Goal: Task Accomplishment & Management: Manage account settings

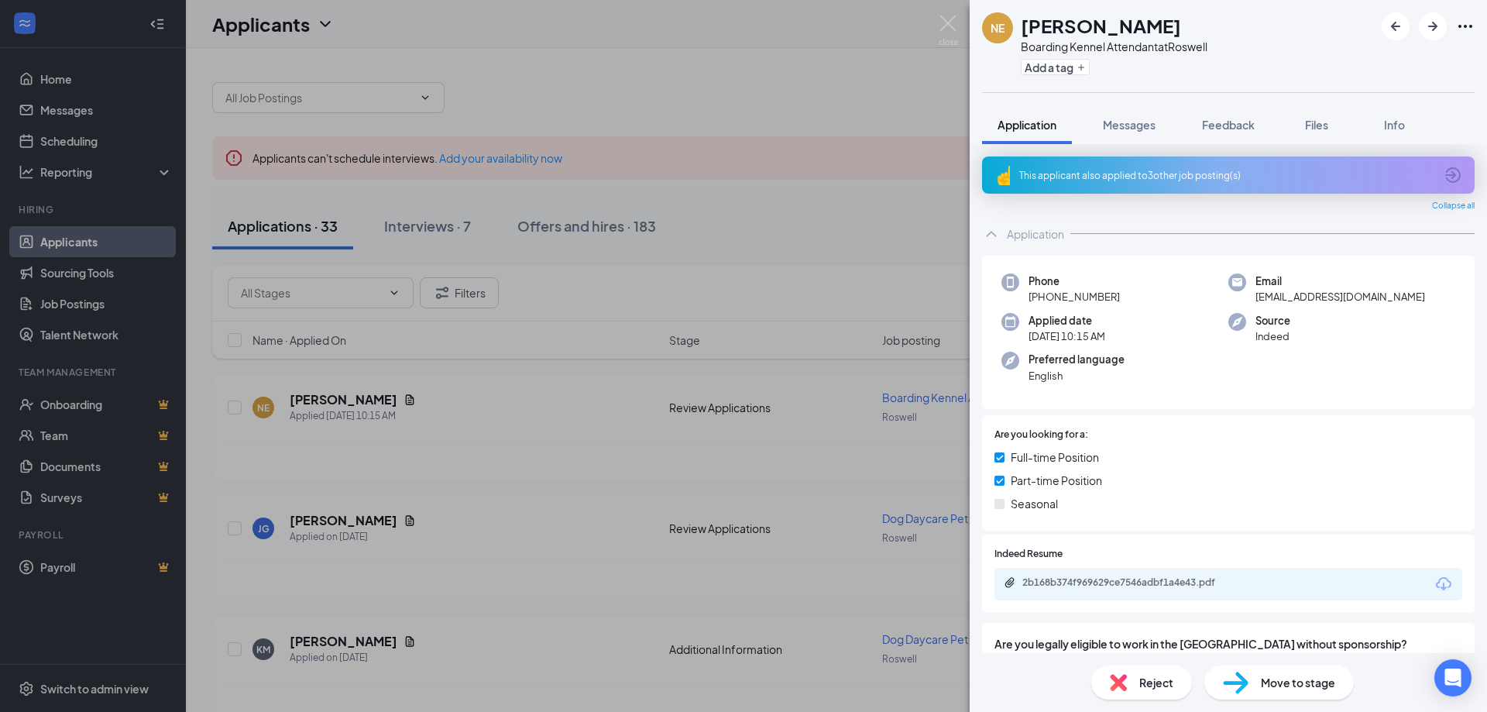
click at [818, 135] on div "NE [PERSON_NAME] Boarding Kennel Attendant at Roswell Add a tag Application Mes…" at bounding box center [743, 356] width 1487 height 712
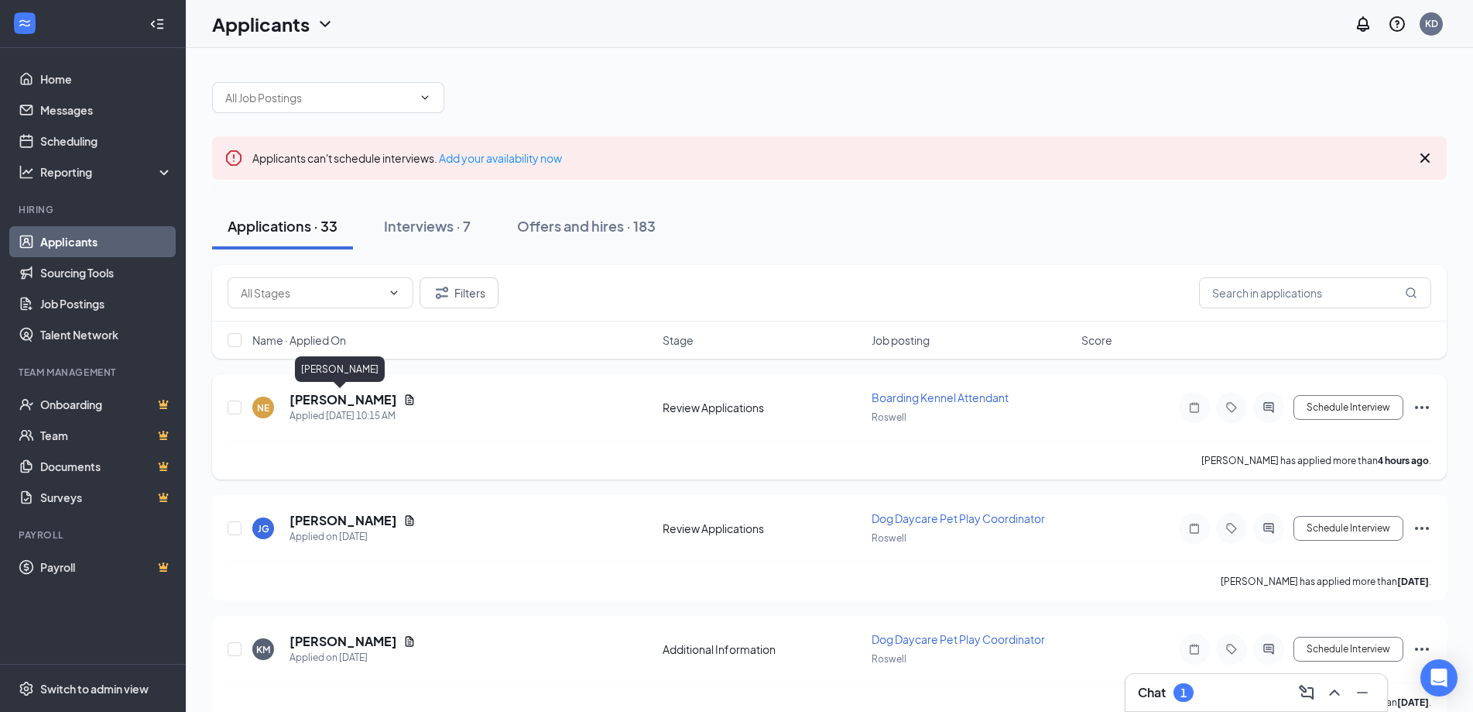
click at [337, 406] on h5 "[PERSON_NAME]" at bounding box center [344, 399] width 108 height 17
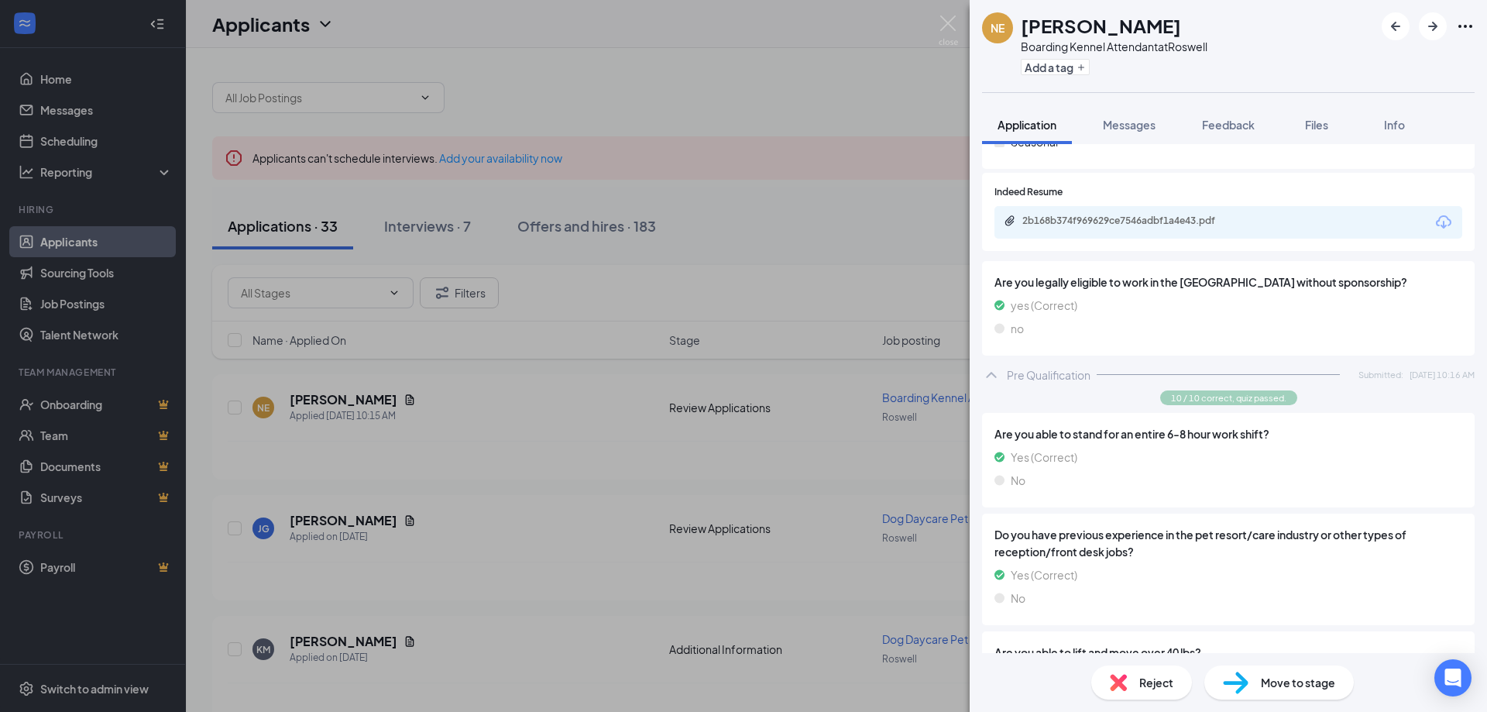
scroll to position [155, 0]
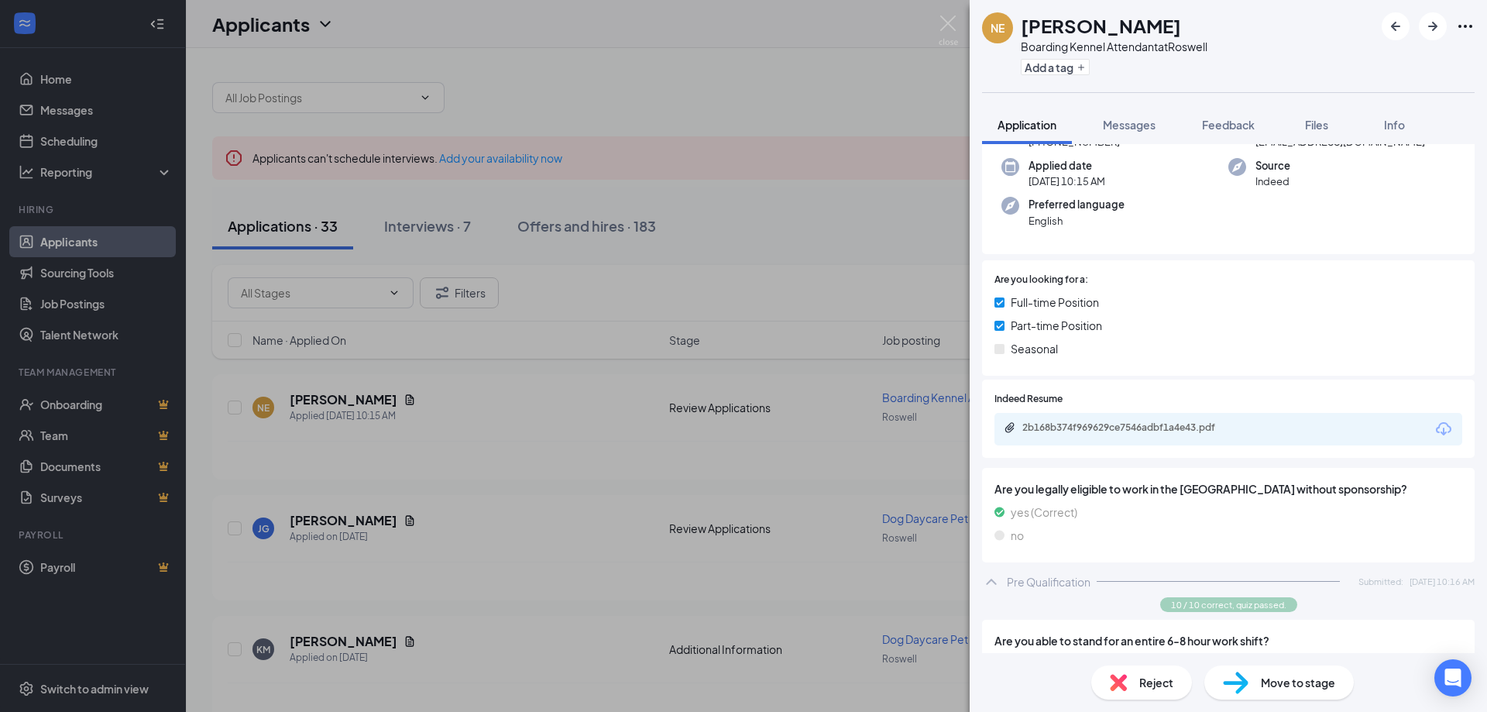
click at [1431, 122] on div "Application Messages Feedback Files Info" at bounding box center [1228, 124] width 492 height 39
click at [1099, 127] on button "Messages" at bounding box center [1129, 124] width 84 height 39
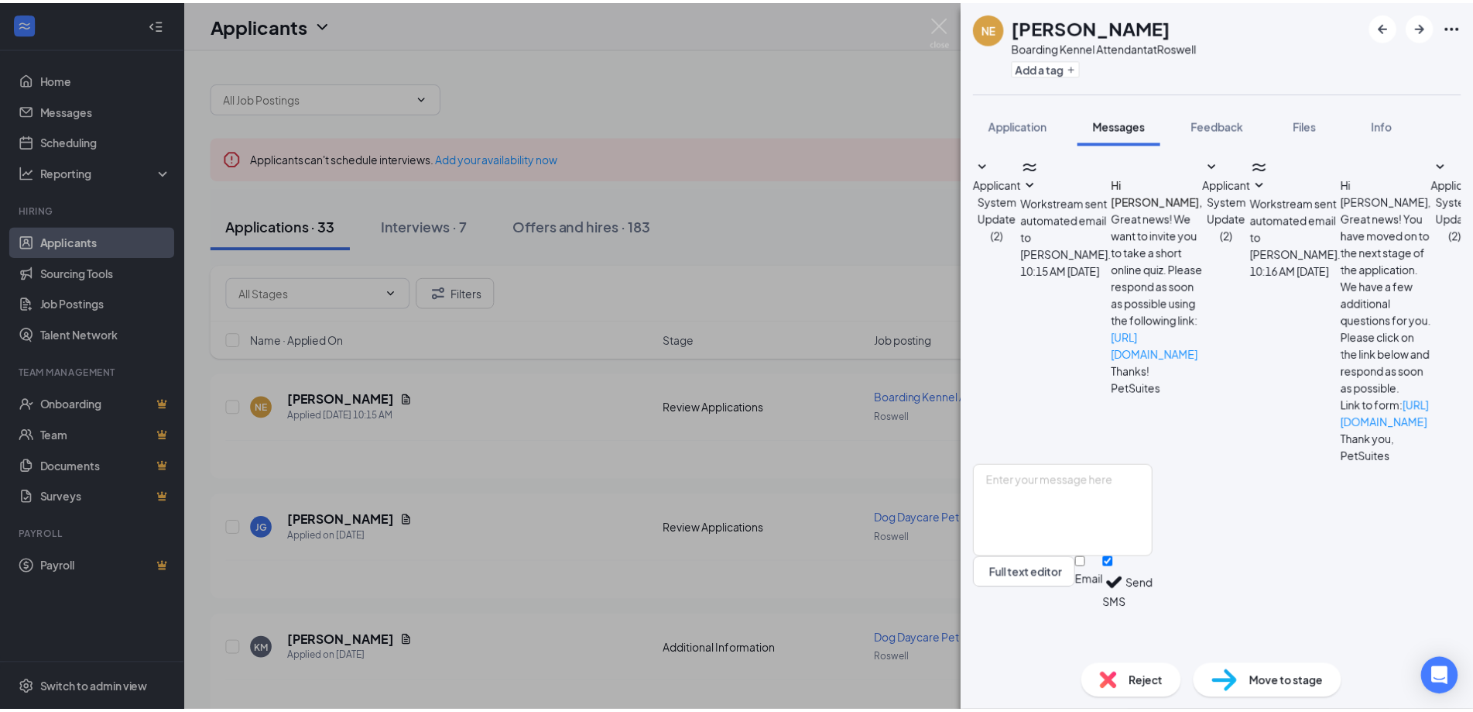
scroll to position [88, 0]
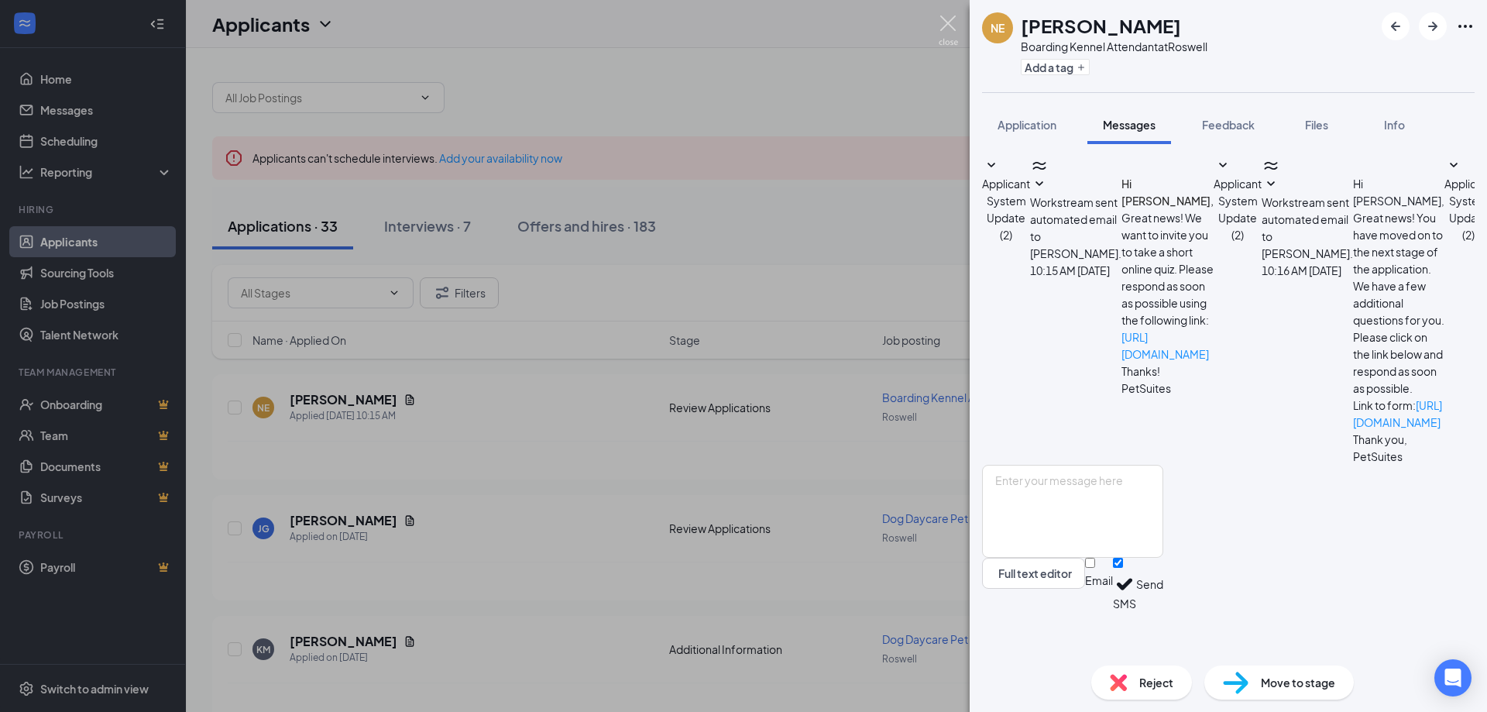
drag, startPoint x: 950, startPoint y: 19, endPoint x: 931, endPoint y: 224, distance: 205.2
click at [951, 19] on img at bounding box center [947, 30] width 19 height 30
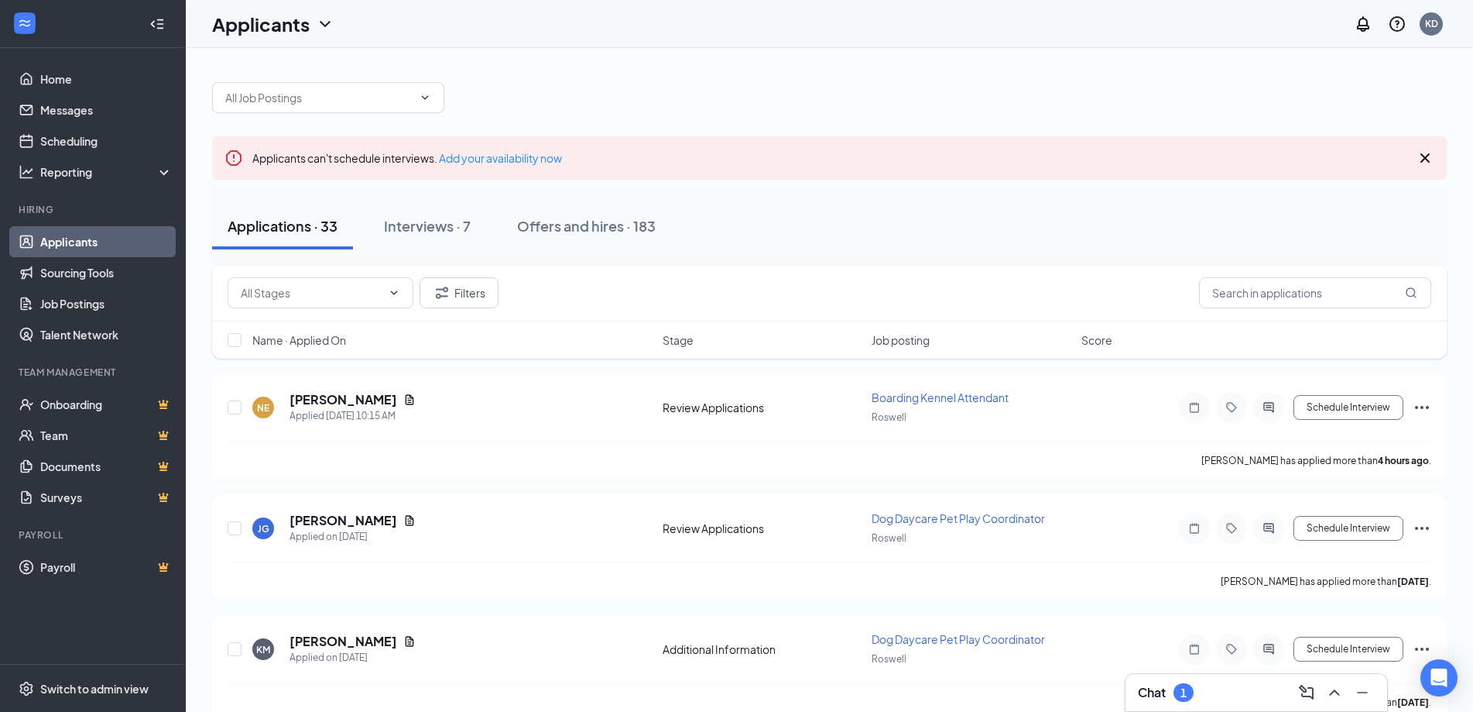
click at [1199, 710] on div "Chat 1" at bounding box center [1257, 692] width 262 height 37
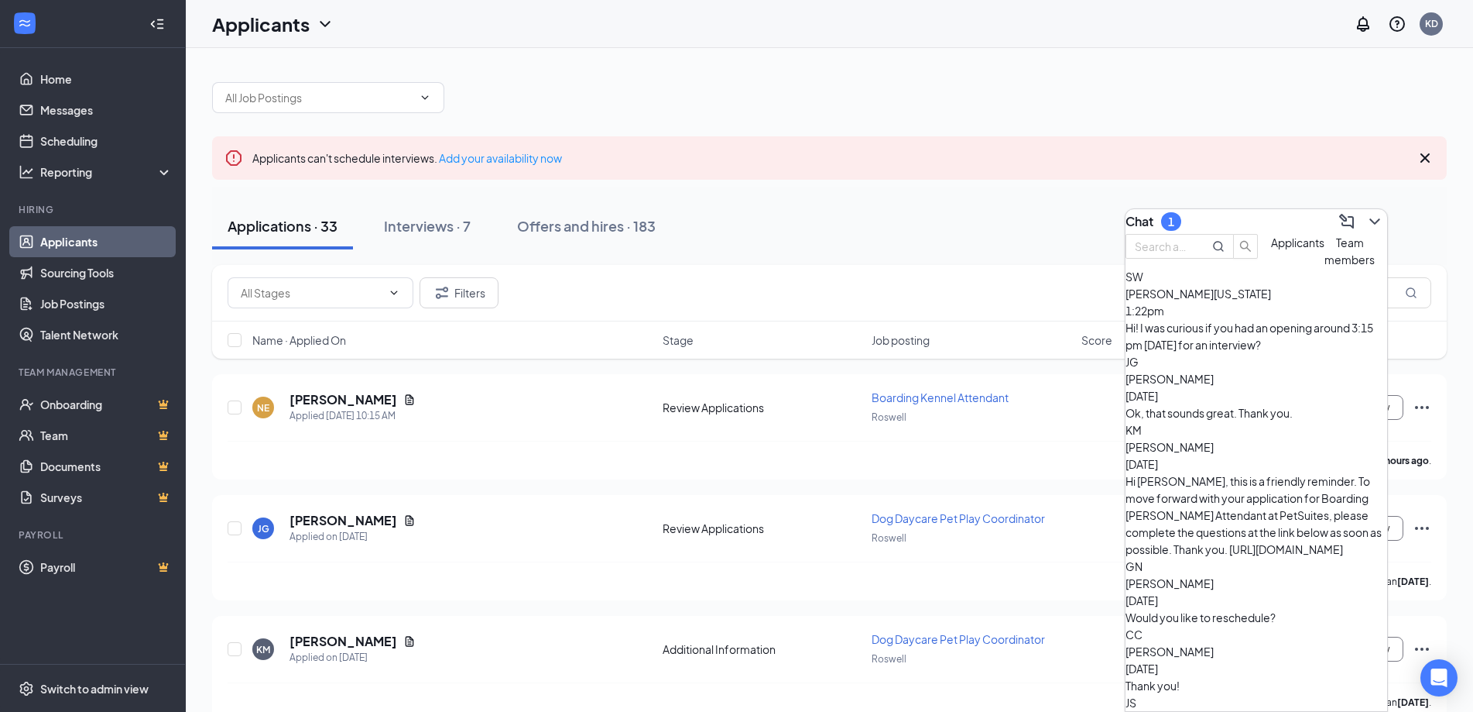
click at [1291, 353] on div "Hi! I was curious if you had an opening around 3:15 pm [DATE] for an interview?" at bounding box center [1257, 336] width 262 height 34
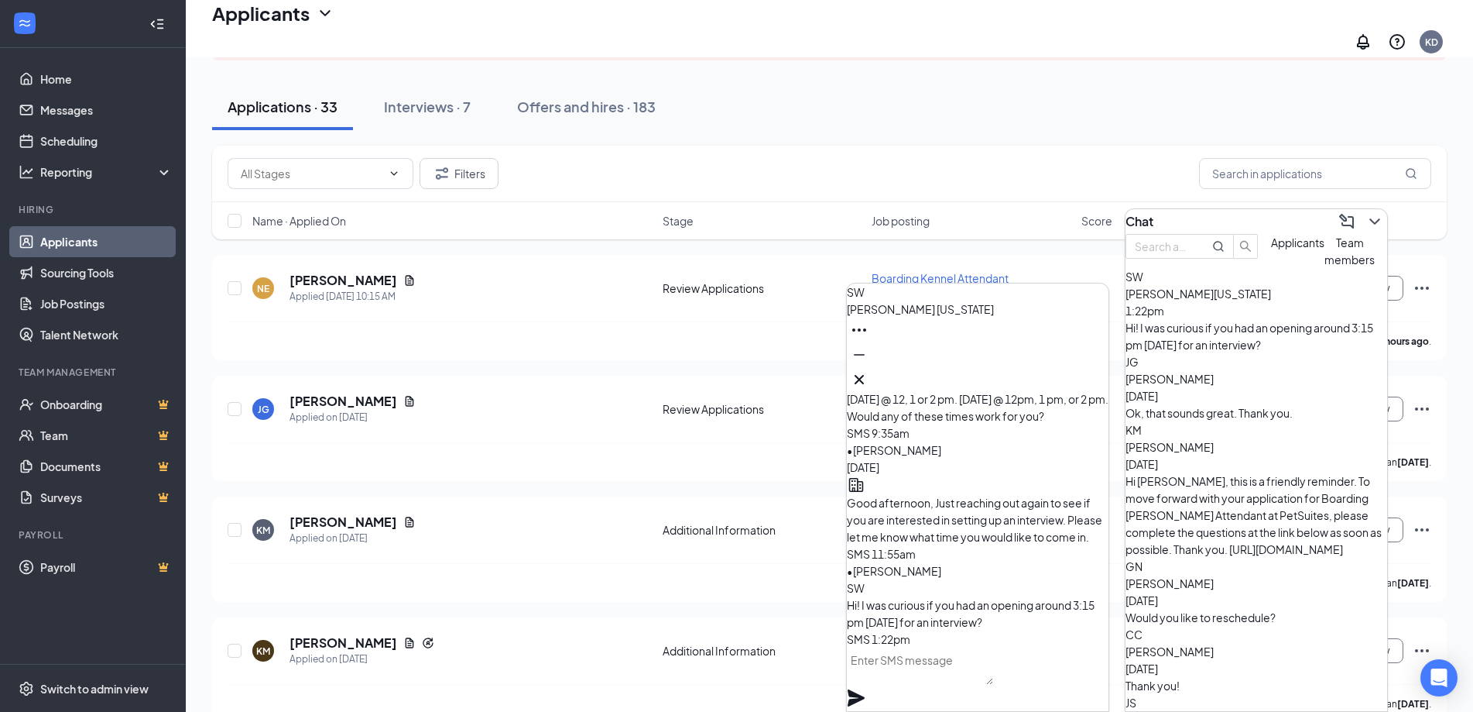
scroll to position [155, 0]
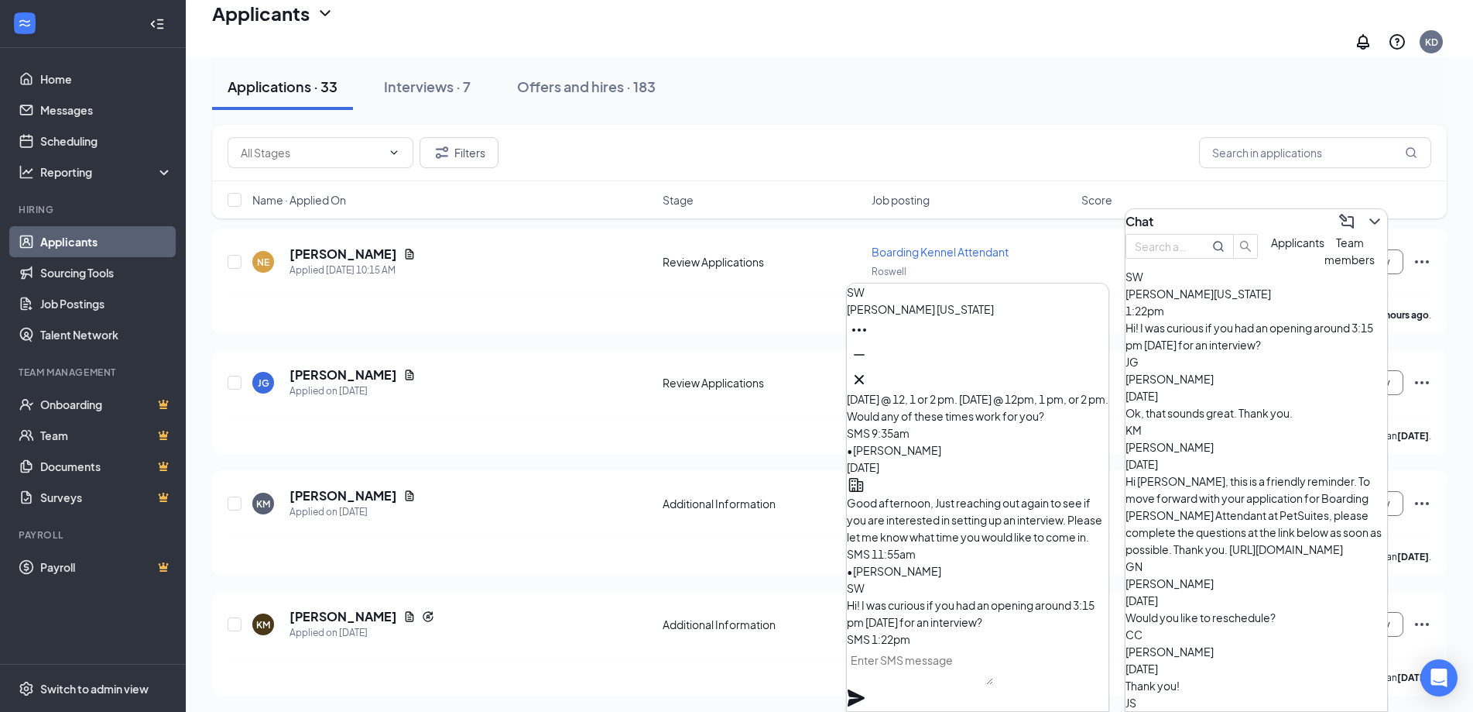
click at [1218, 404] on div "Ok, that sounds great. Thank you." at bounding box center [1257, 412] width 262 height 17
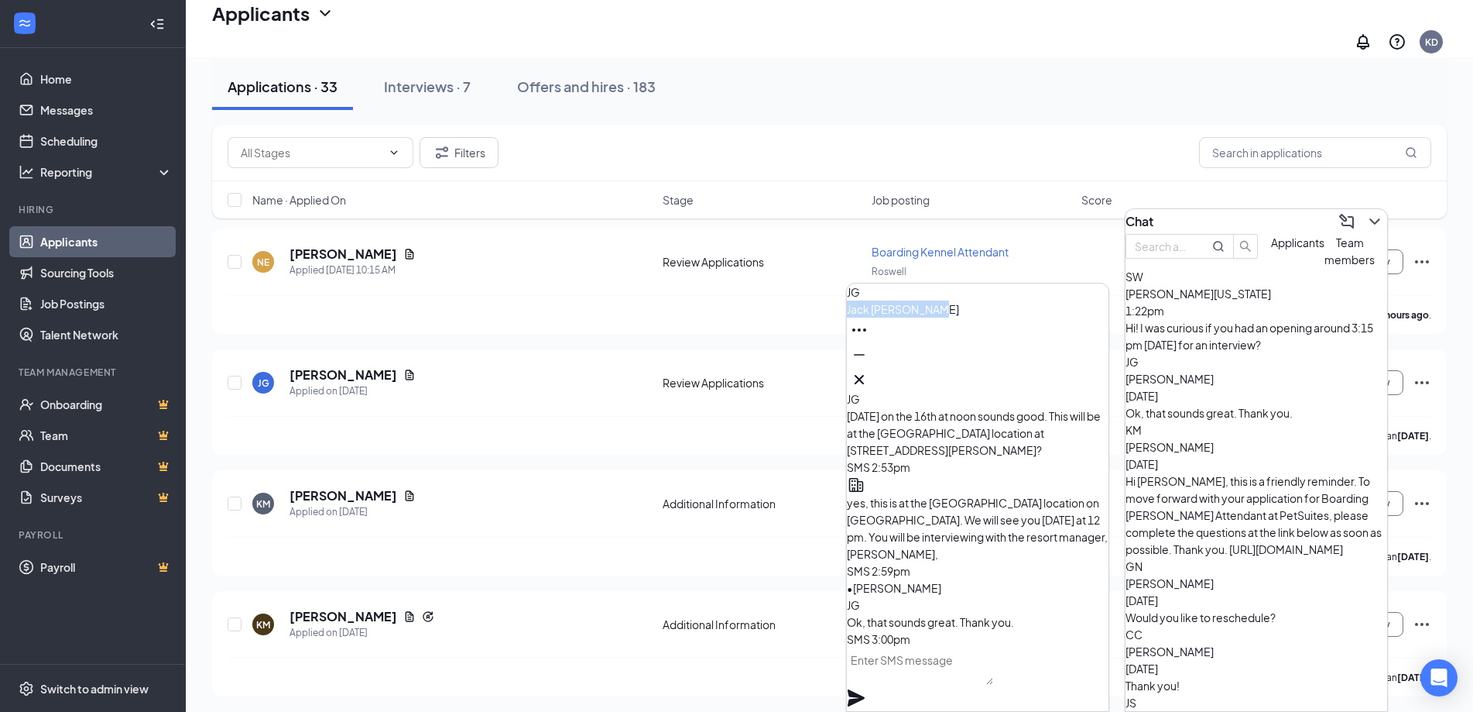
drag, startPoint x: 983, startPoint y: 369, endPoint x: 888, endPoint y: 376, distance: 95.5
click at [888, 376] on div "[PERSON_NAME]" at bounding box center [978, 337] width 262 height 108
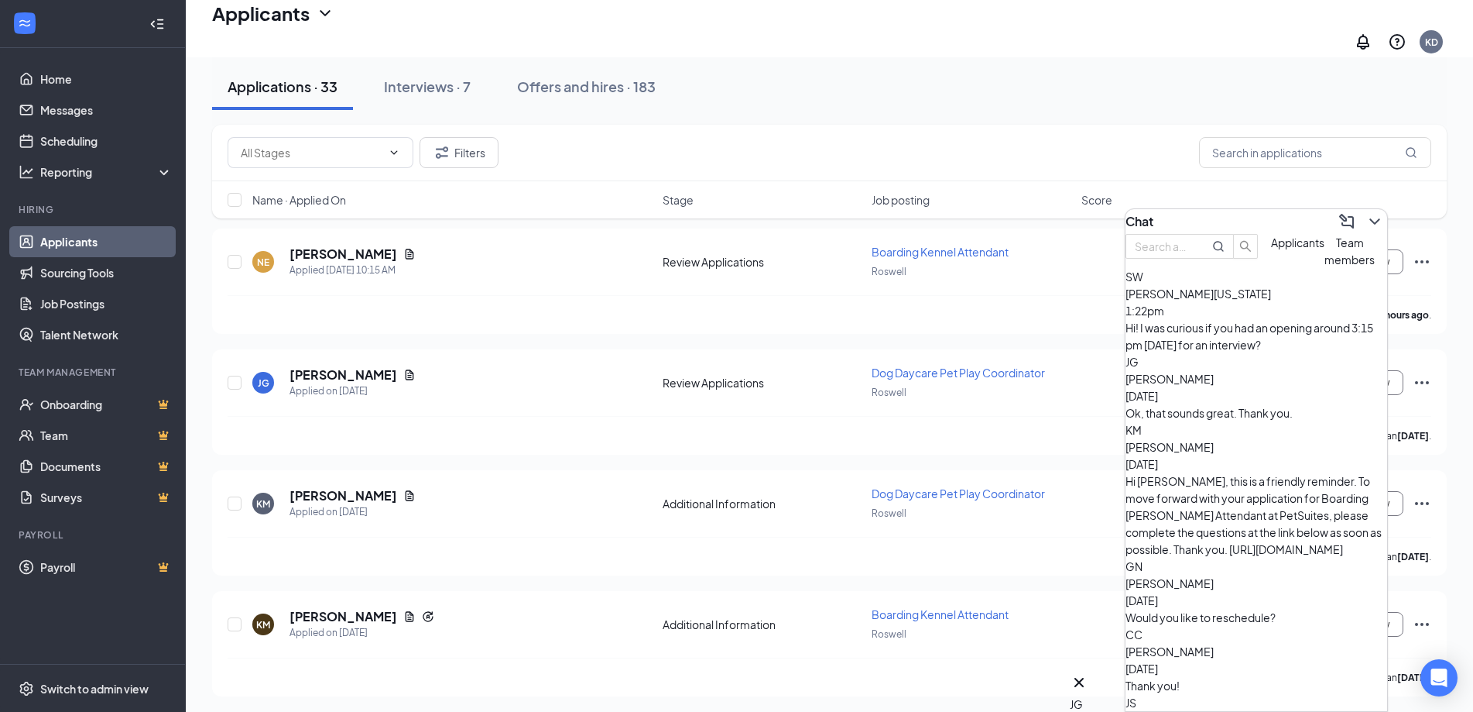
drag, startPoint x: 889, startPoint y: 375, endPoint x: 802, endPoint y: 423, distance: 99.1
click at [791, 418] on div "[PERSON_NAME] has applied more than [DATE] ." at bounding box center [830, 435] width 1204 height 39
click at [1214, 442] on span "[PERSON_NAME]" at bounding box center [1170, 447] width 88 height 14
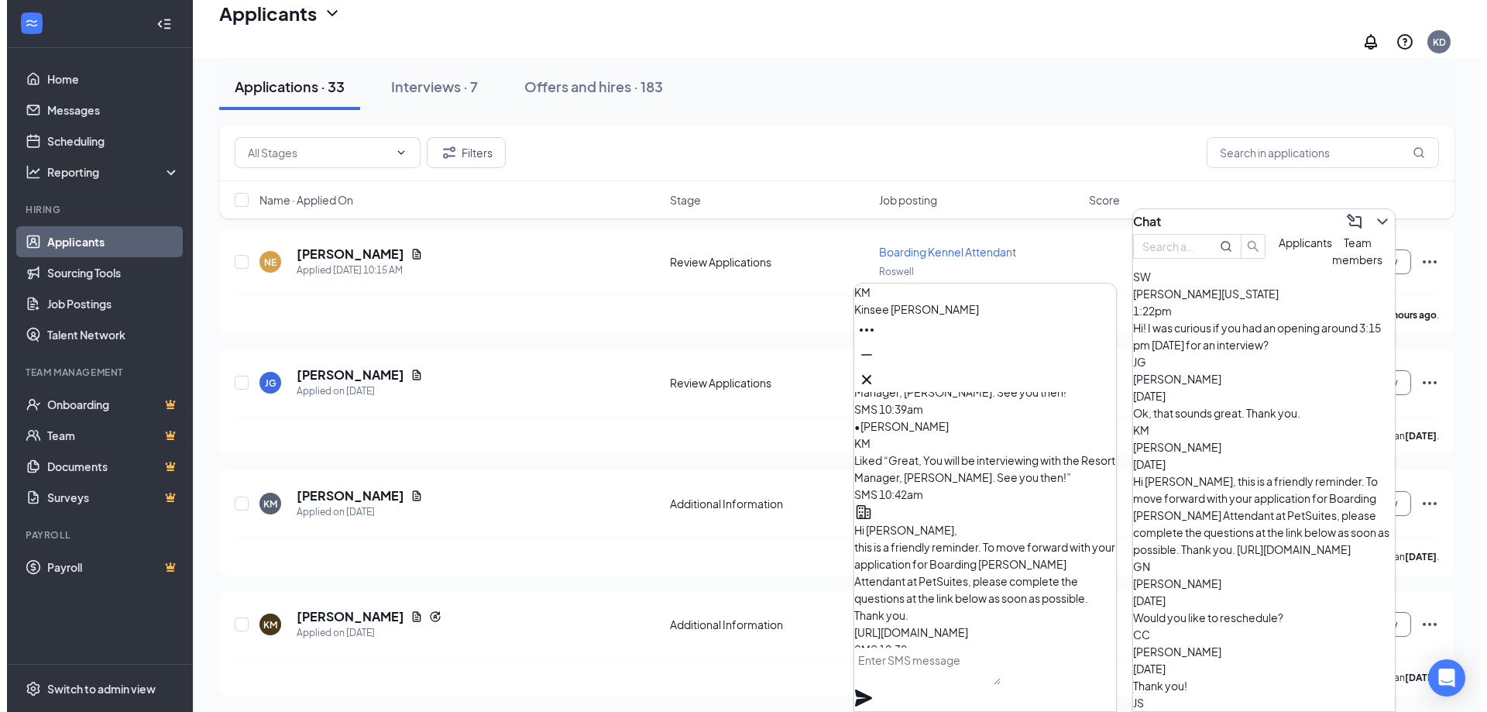
scroll to position [0, 0]
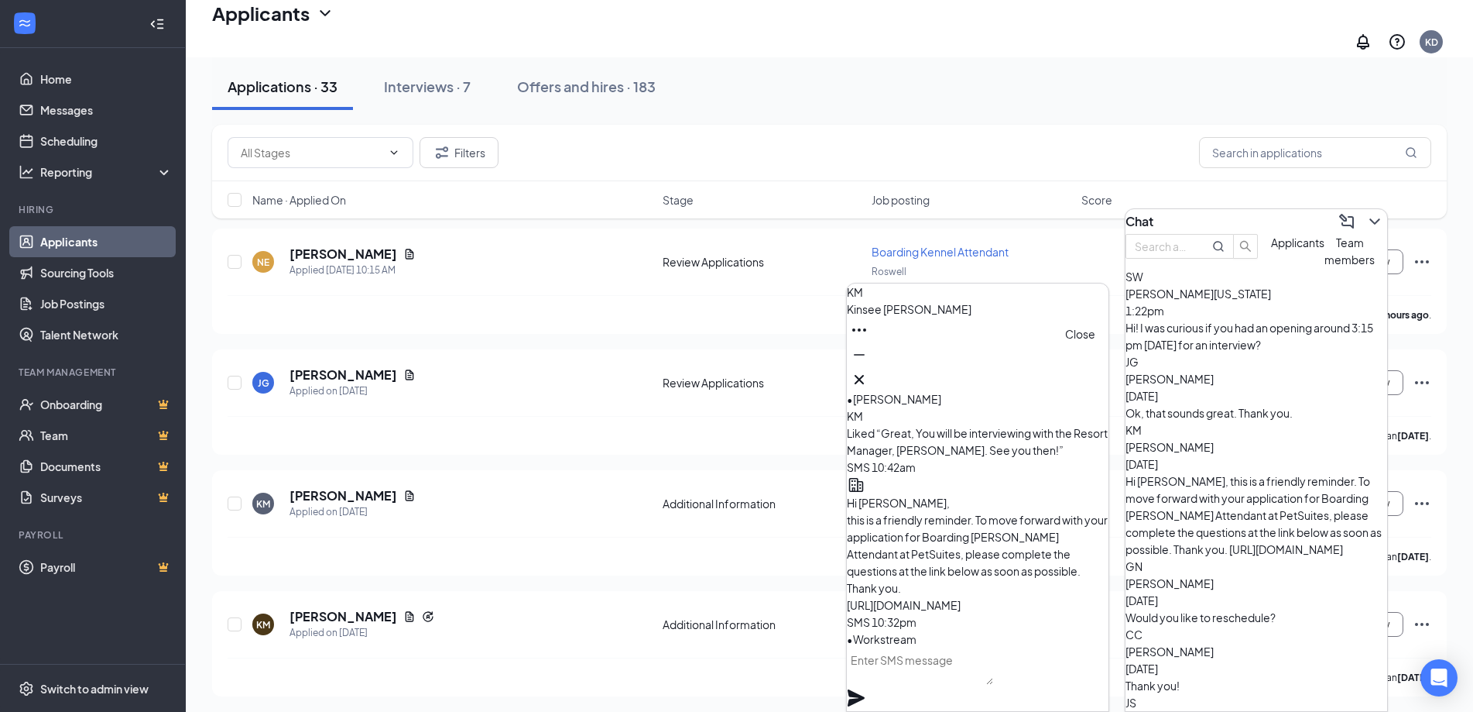
click at [872, 375] on button at bounding box center [859, 379] width 25 height 25
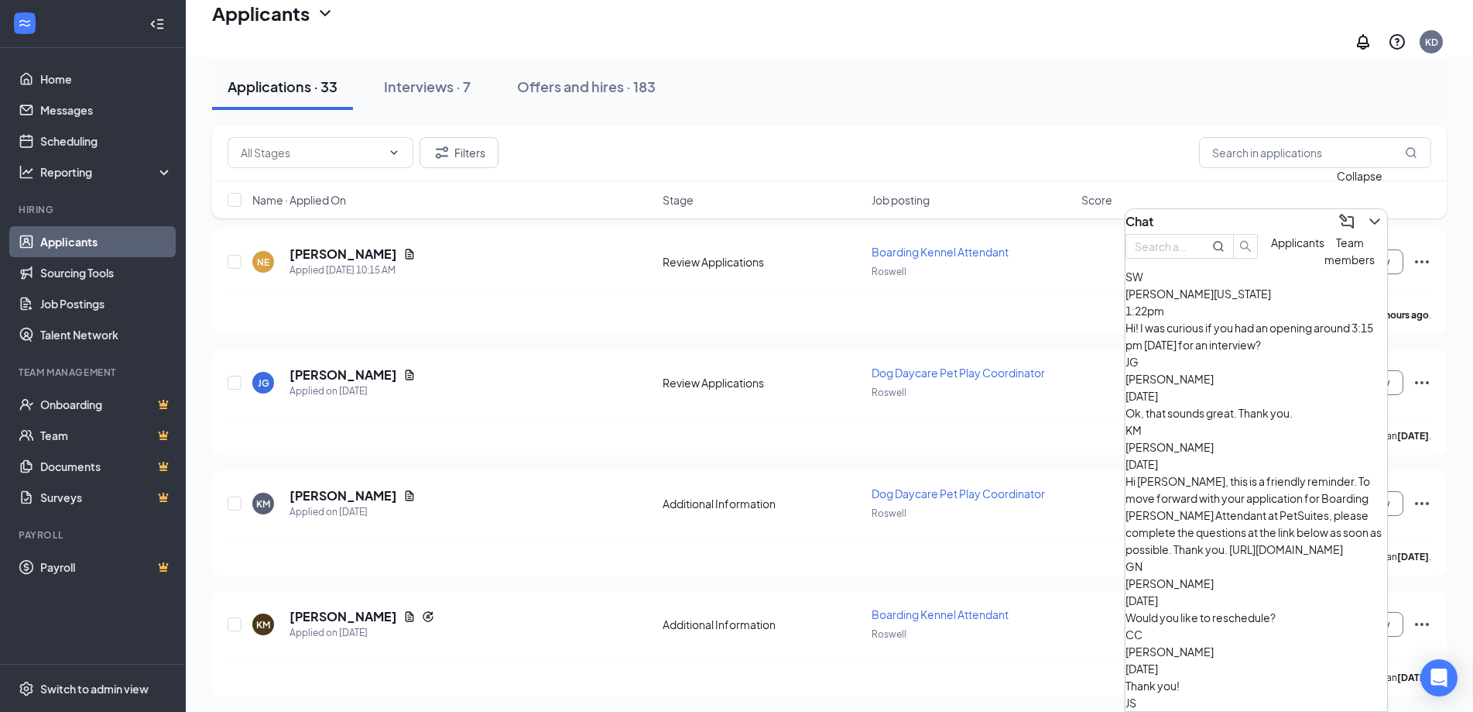
click at [1369, 218] on icon "ChevronDown" at bounding box center [1375, 221] width 19 height 19
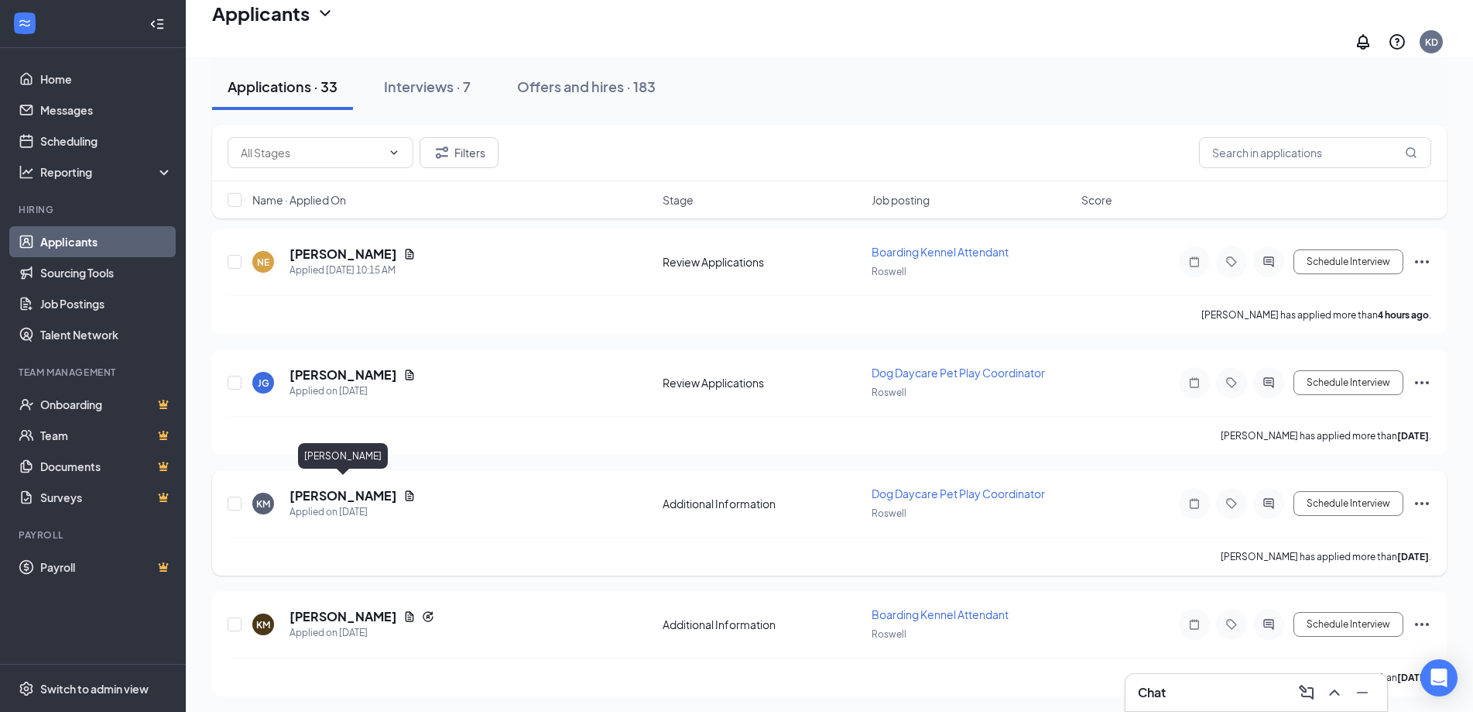
click at [355, 489] on h5 "[PERSON_NAME]" at bounding box center [344, 495] width 108 height 17
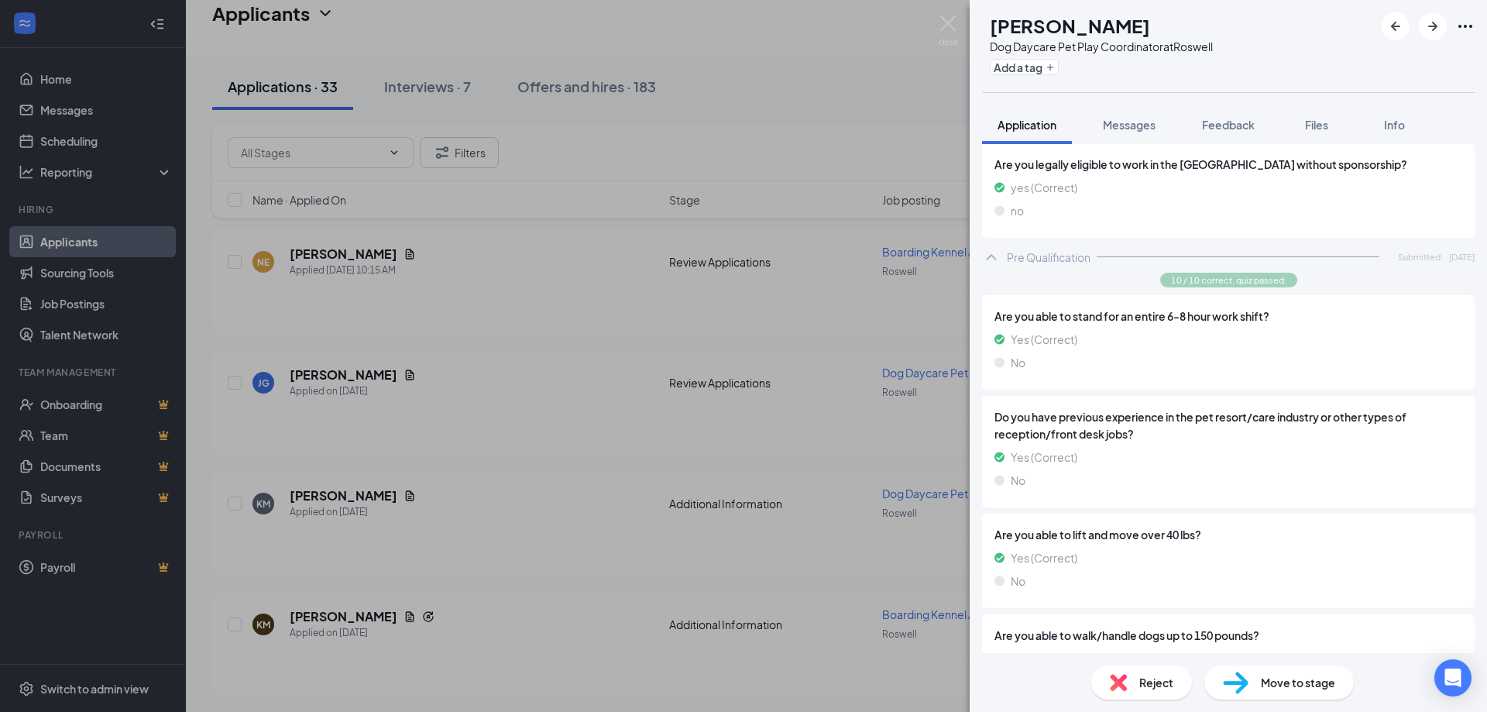
scroll to position [92, 0]
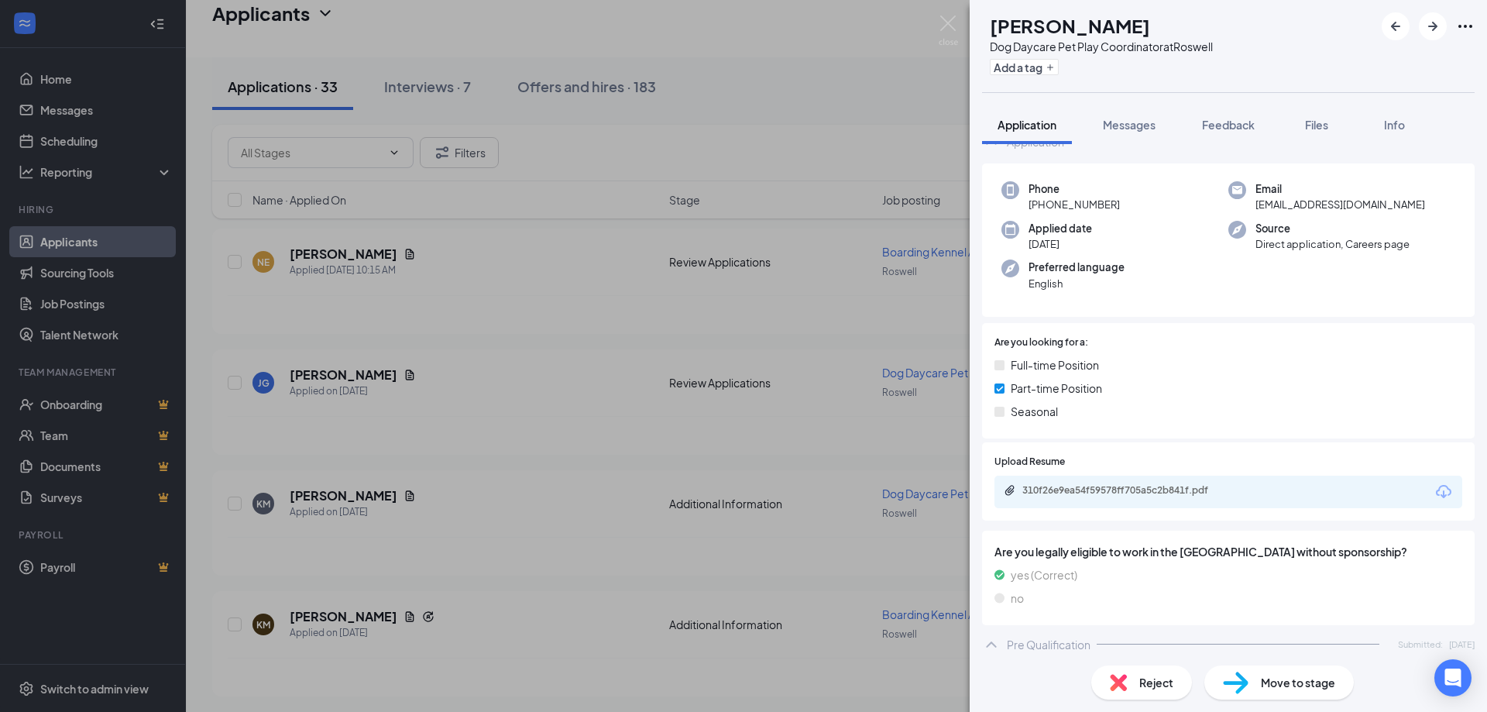
click at [1136, 475] on div "310f26e9ea54f59578ff705a5c2b841f.pdf" at bounding box center [1228, 491] width 468 height 33
click at [1127, 482] on div "310f26e9ea54f59578ff705a5c2b841f.pdf" at bounding box center [1228, 491] width 468 height 33
click at [1123, 490] on div "310f26e9ea54f59578ff705a5c2b841f.pdf" at bounding box center [1130, 490] width 217 height 12
click at [950, 22] on img at bounding box center [947, 30] width 19 height 30
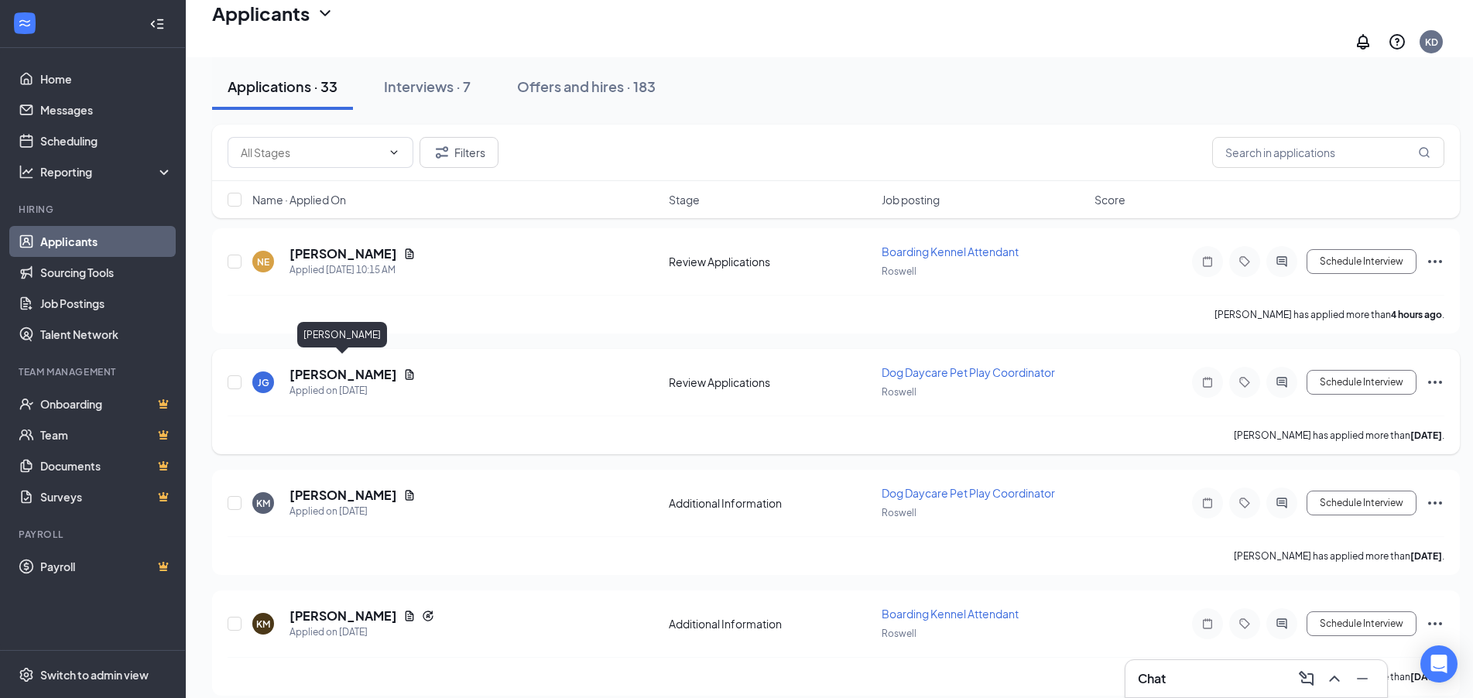
click at [362, 369] on h5 "[PERSON_NAME]" at bounding box center [344, 374] width 108 height 17
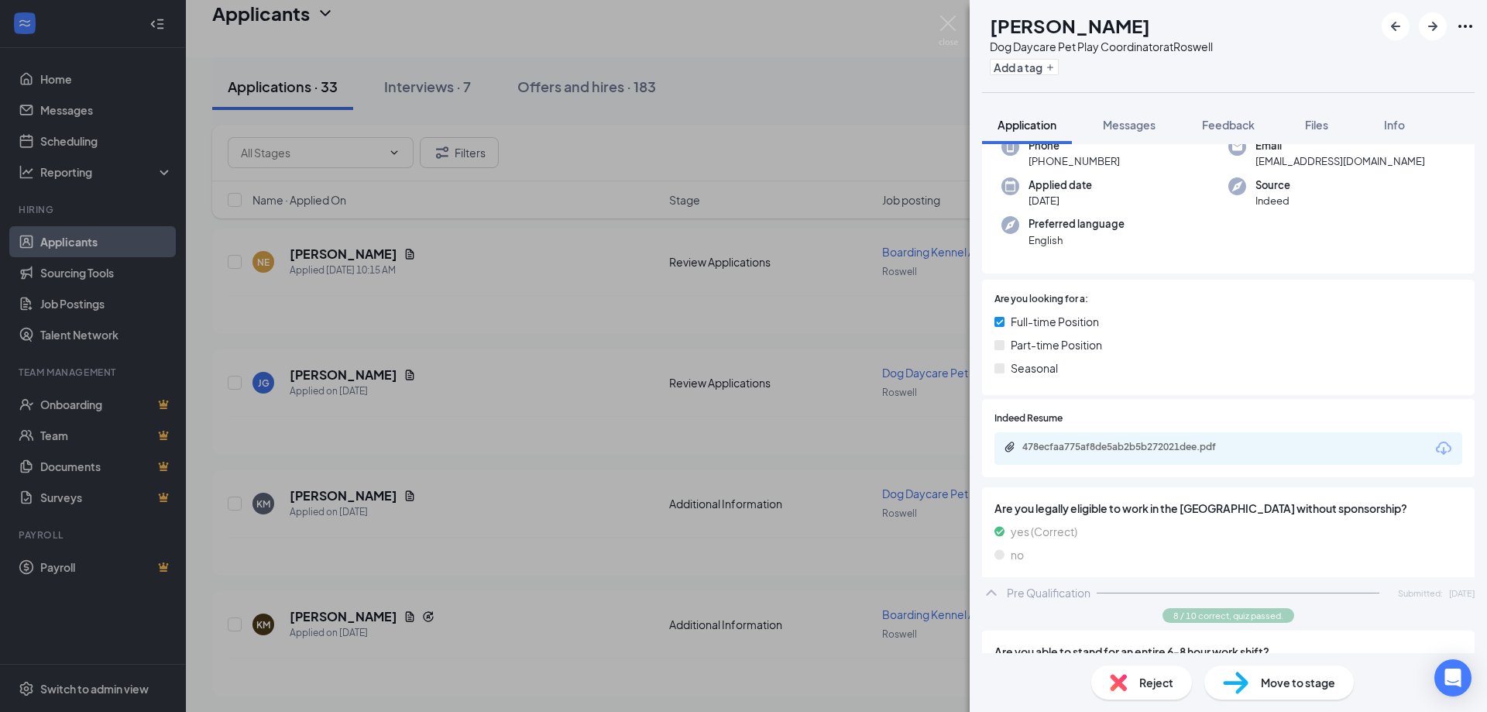
scroll to position [310, 0]
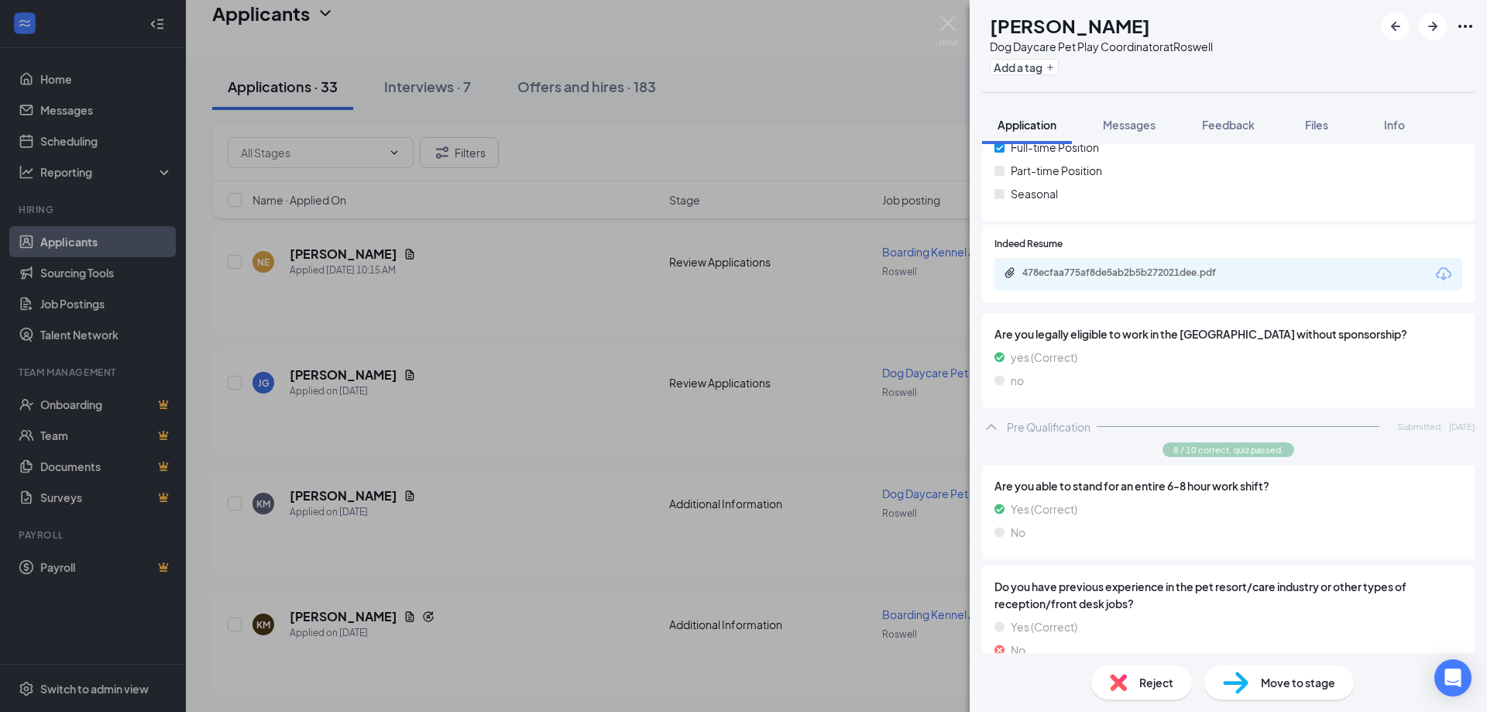
click at [1116, 283] on div "478ecfaa775af8de5ab2b5b272021dee.pdf" at bounding box center [1228, 274] width 468 height 33
click at [1078, 275] on div "478ecfaa775af8de5ab2b5b272021dee.pdf" at bounding box center [1130, 272] width 217 height 12
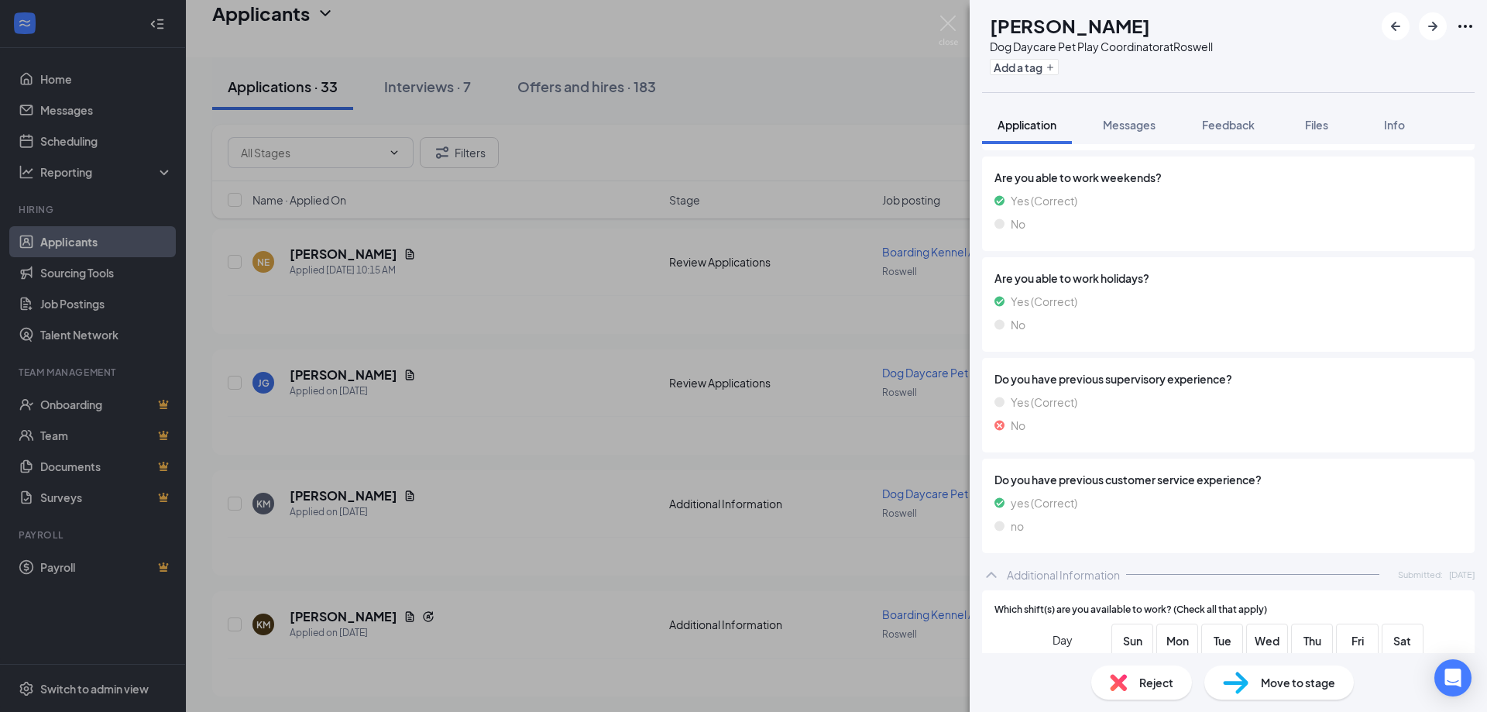
scroll to position [1161, 0]
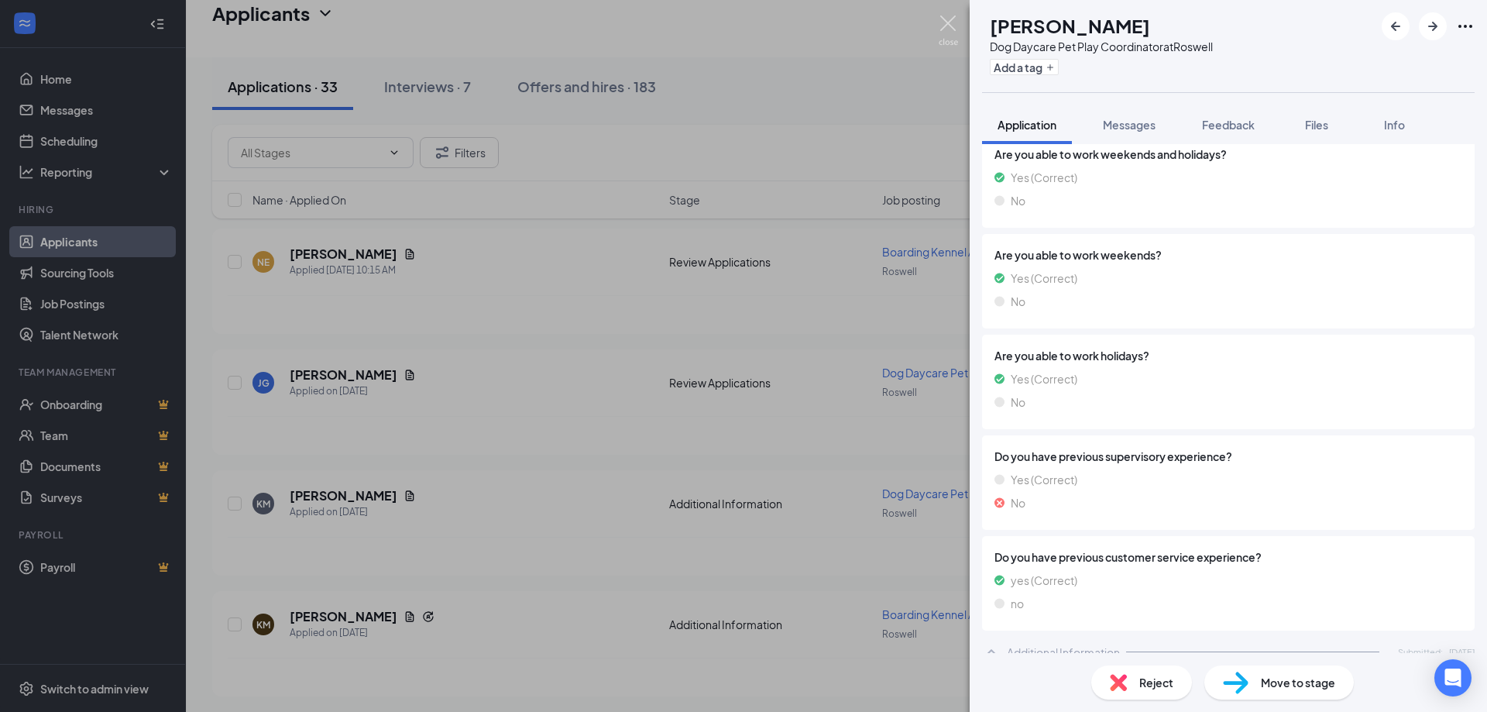
click at [946, 18] on img at bounding box center [947, 30] width 19 height 30
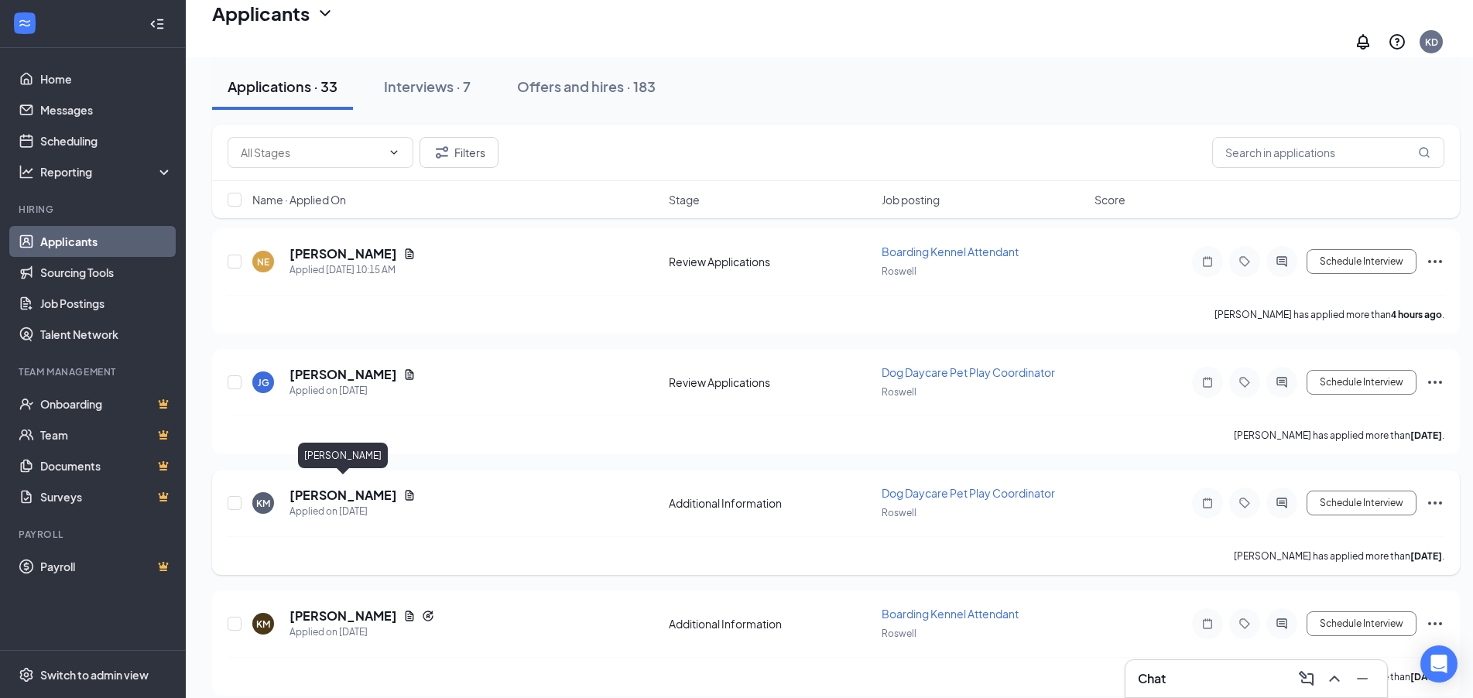
click at [352, 487] on h5 "[PERSON_NAME]" at bounding box center [344, 495] width 108 height 17
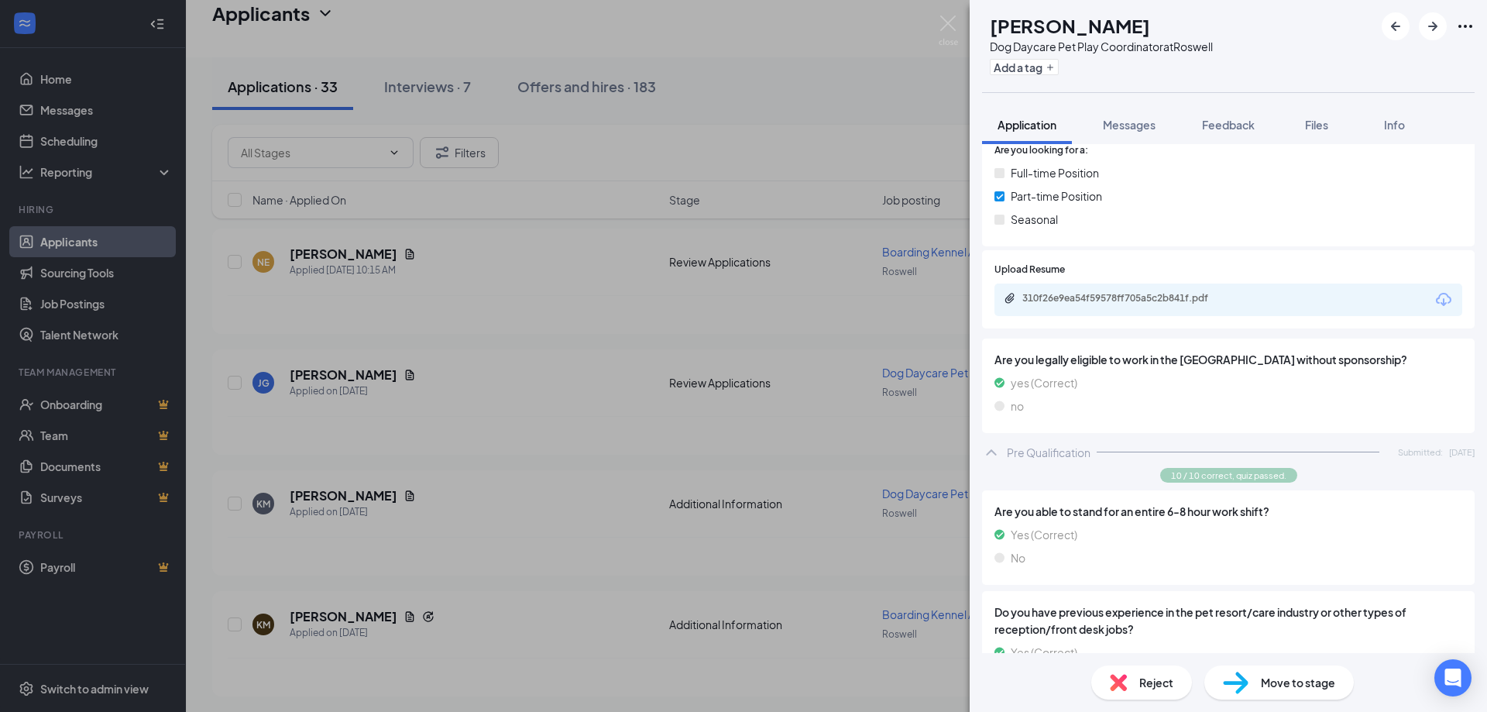
scroll to position [310, 0]
